Goal: Navigation & Orientation: Find specific page/section

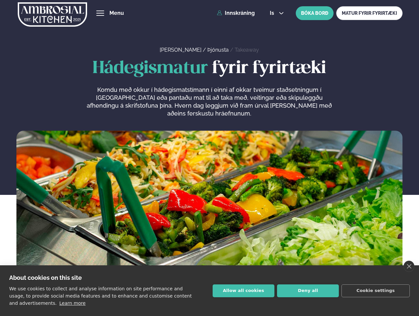
click at [409, 266] on link "close" at bounding box center [409, 266] width 11 height 11
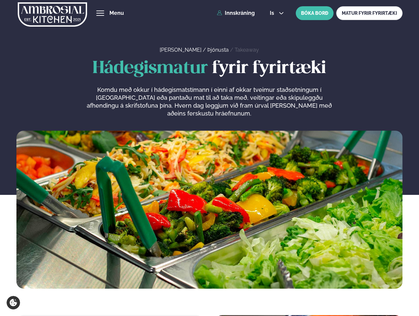
click at [100, 13] on span "hamburger" at bounding box center [100, 13] width 6 height 6
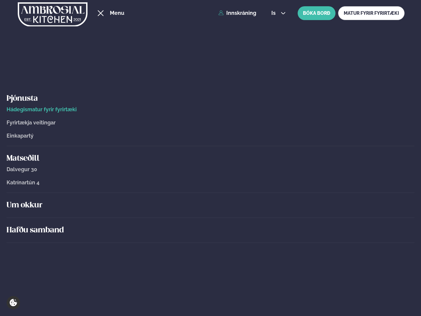
click at [276, 13] on span "is" at bounding box center [274, 13] width 6 height 5
